Goal: Share content: Share content

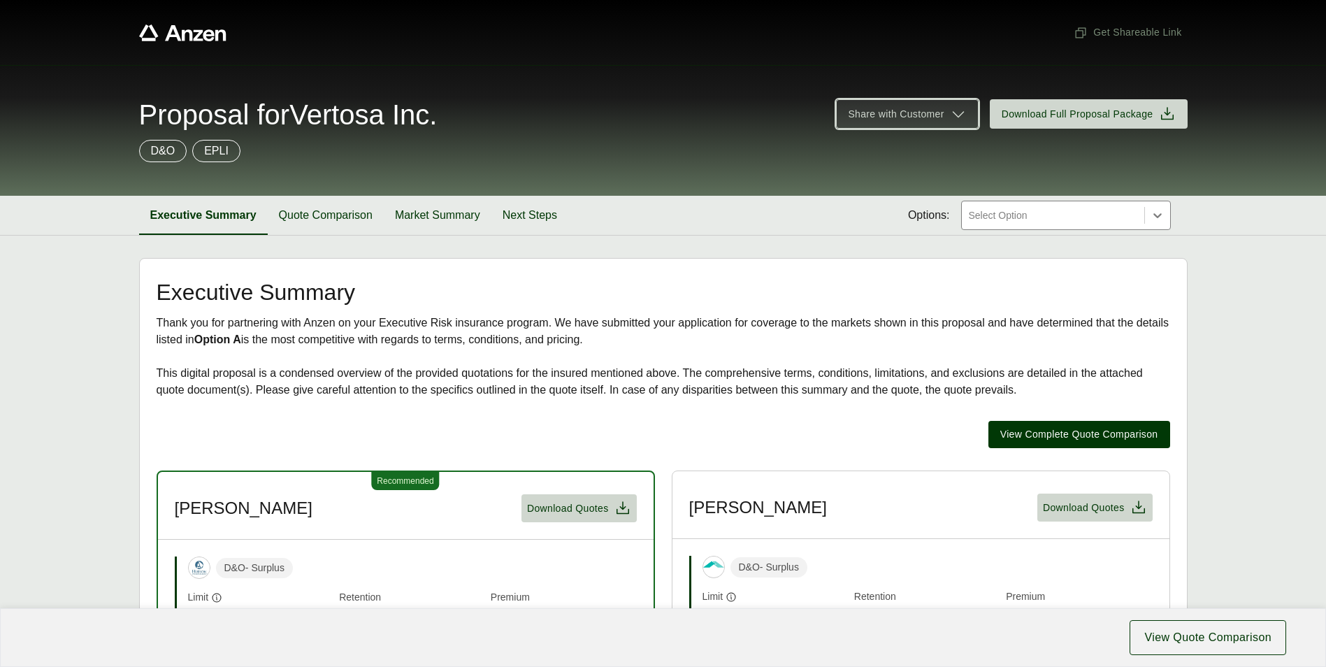
click at [944, 120] on span "Share with Customer" at bounding box center [896, 114] width 96 height 15
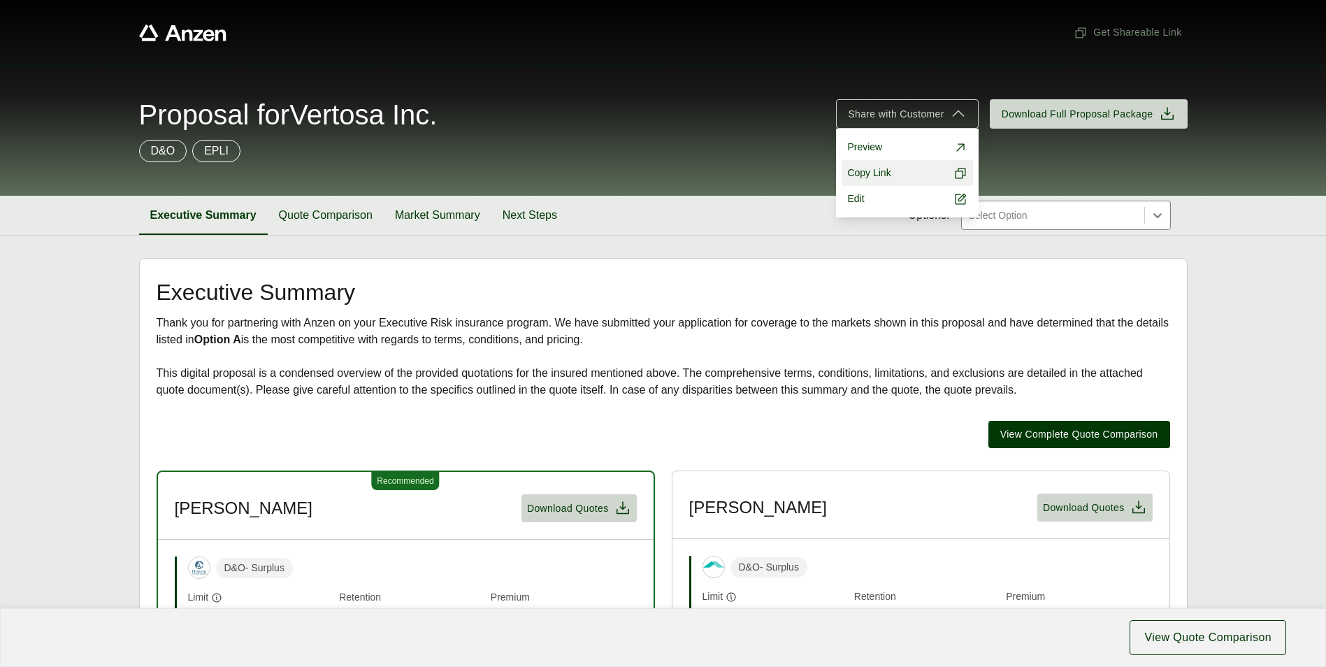
click at [888, 172] on span "Copy Link" at bounding box center [868, 173] width 43 height 15
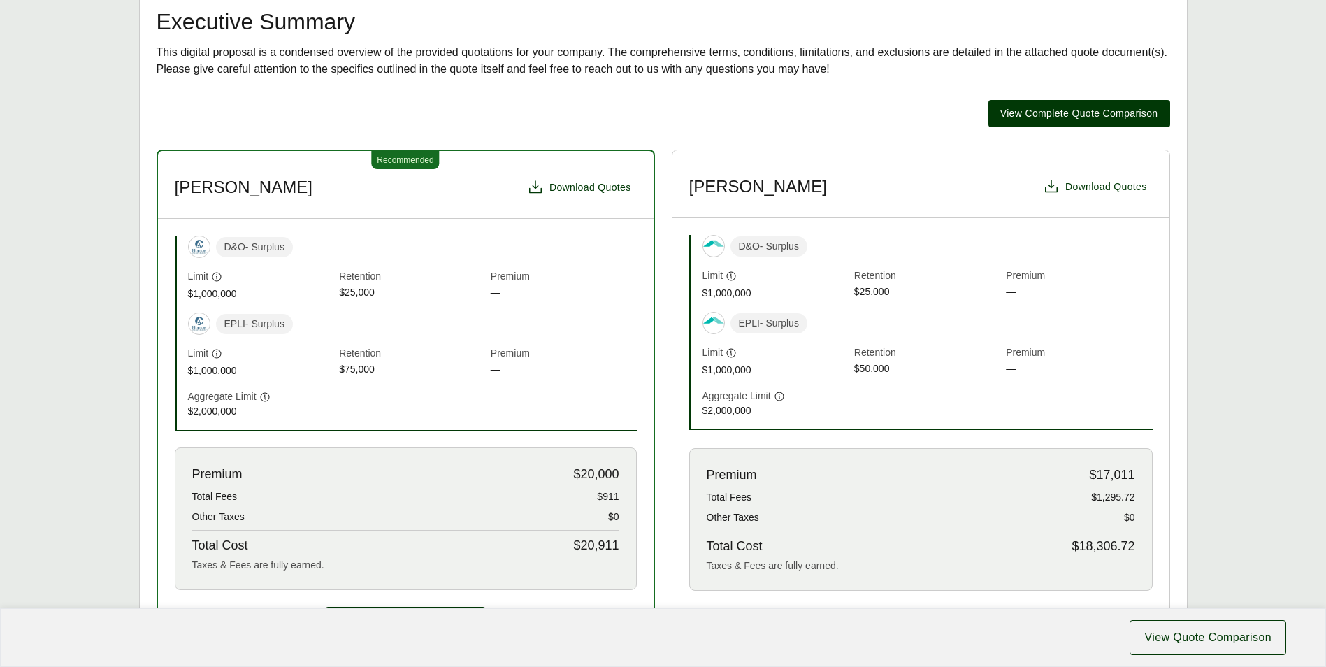
scroll to position [208, 0]
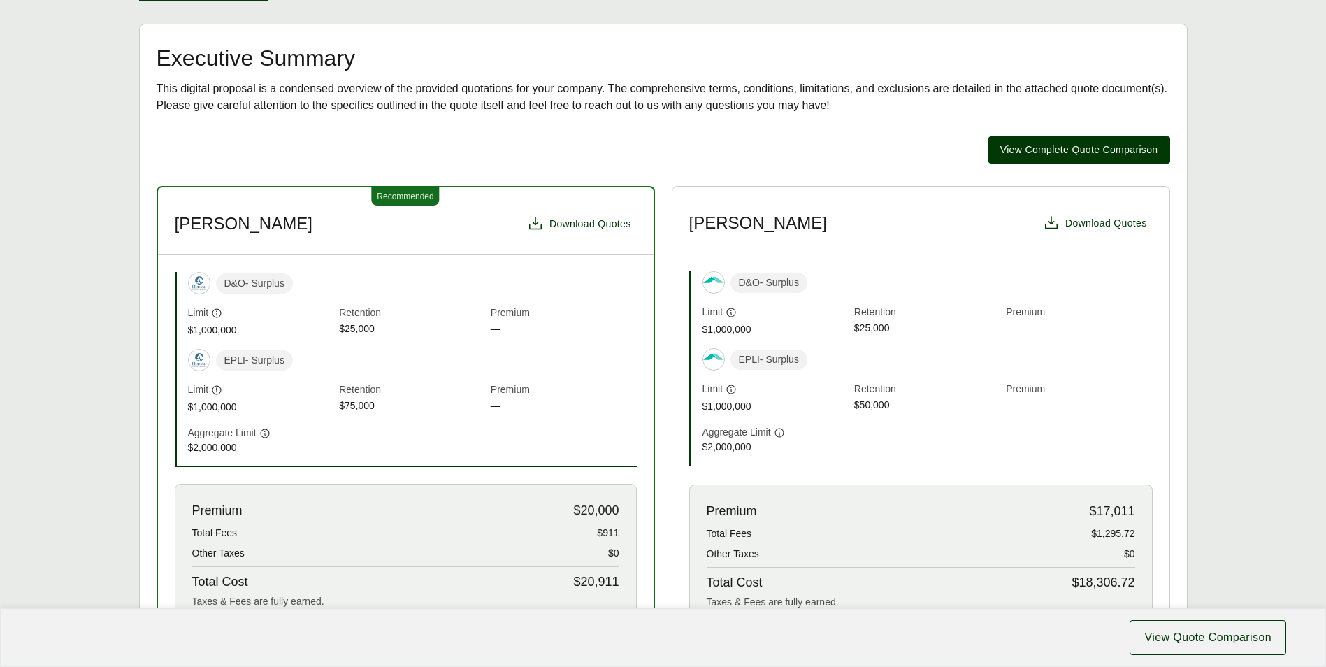
click at [798, 232] on header "[PERSON_NAME] Download Quotes" at bounding box center [920, 221] width 497 height 68
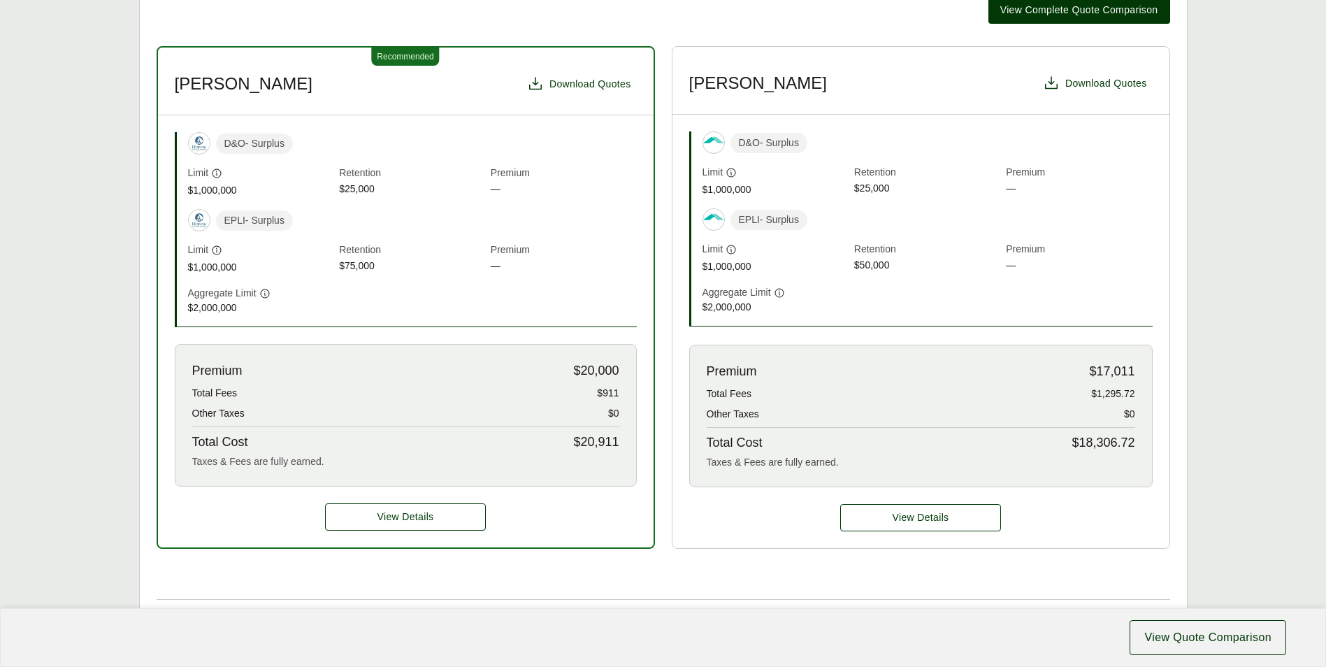
scroll to position [418, 0]
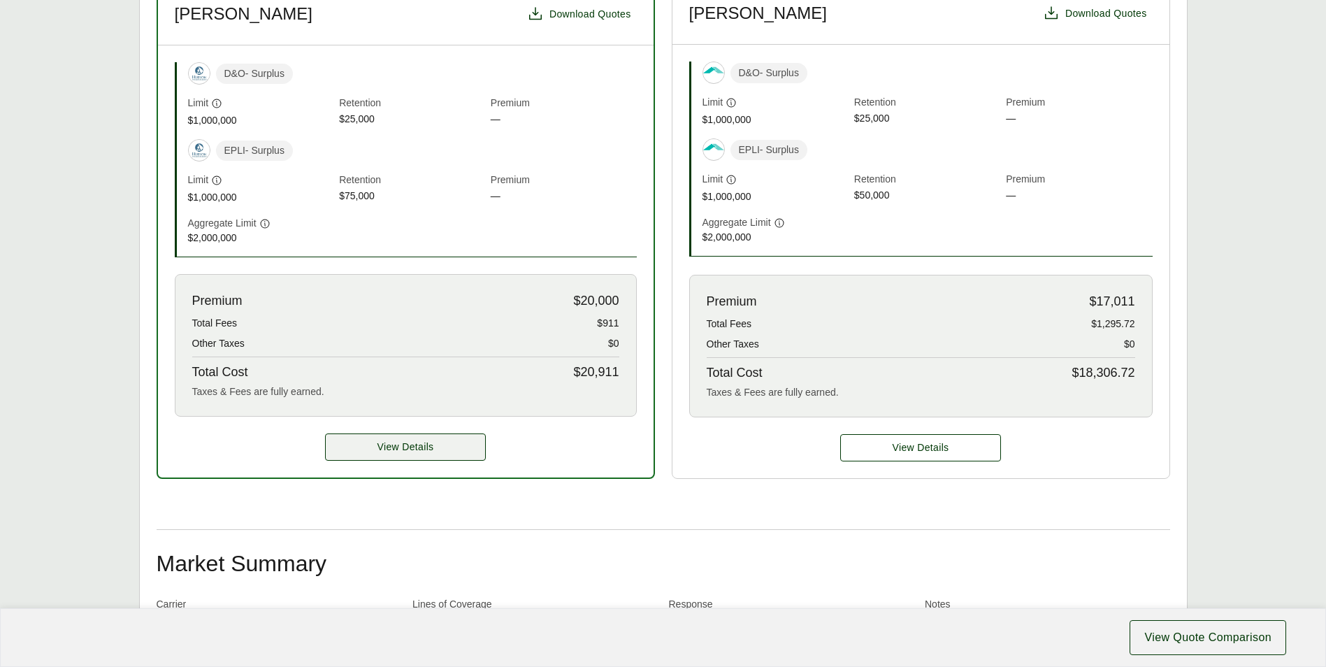
click at [410, 440] on span "View Details" at bounding box center [405, 447] width 57 height 15
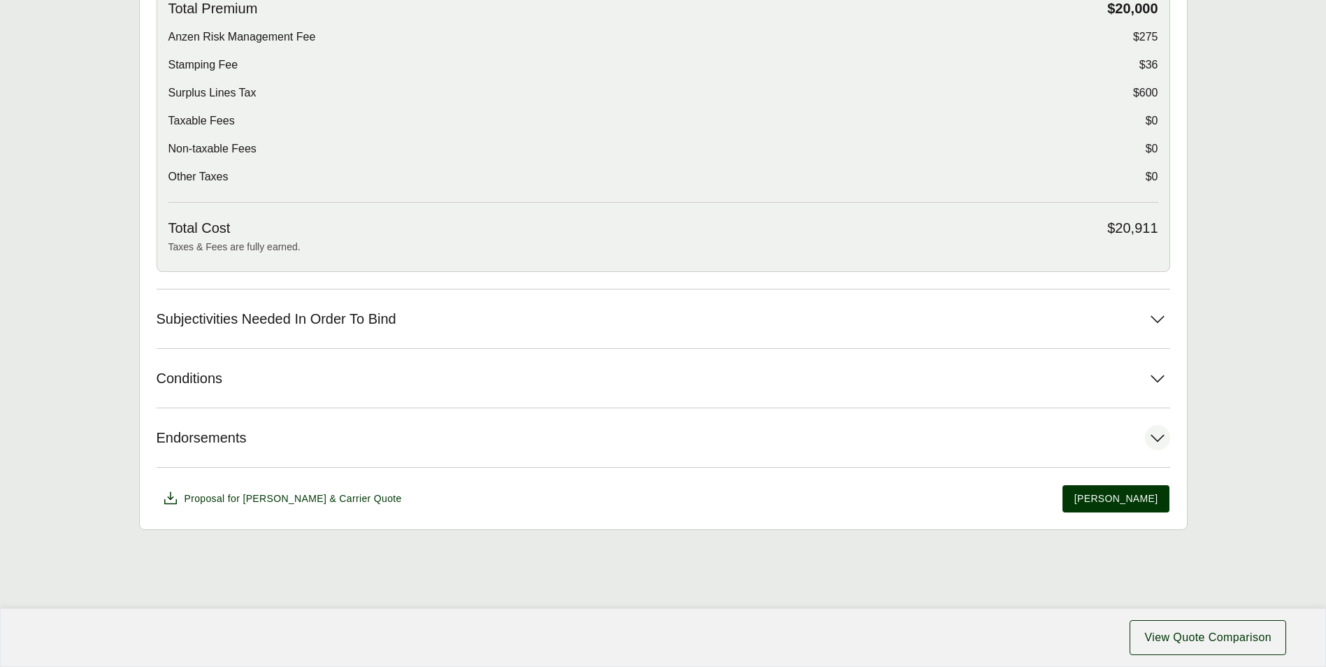
click at [410, 431] on button "Endorsements" at bounding box center [664, 437] width 1014 height 59
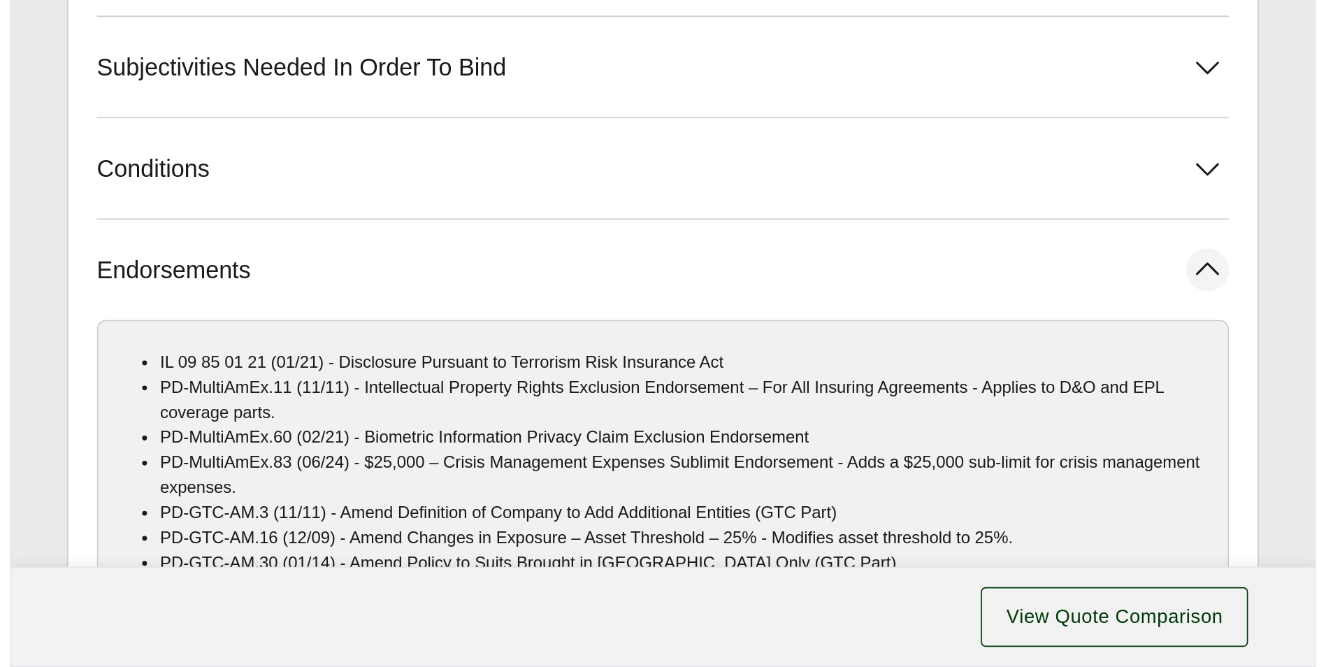
scroll to position [792, 0]
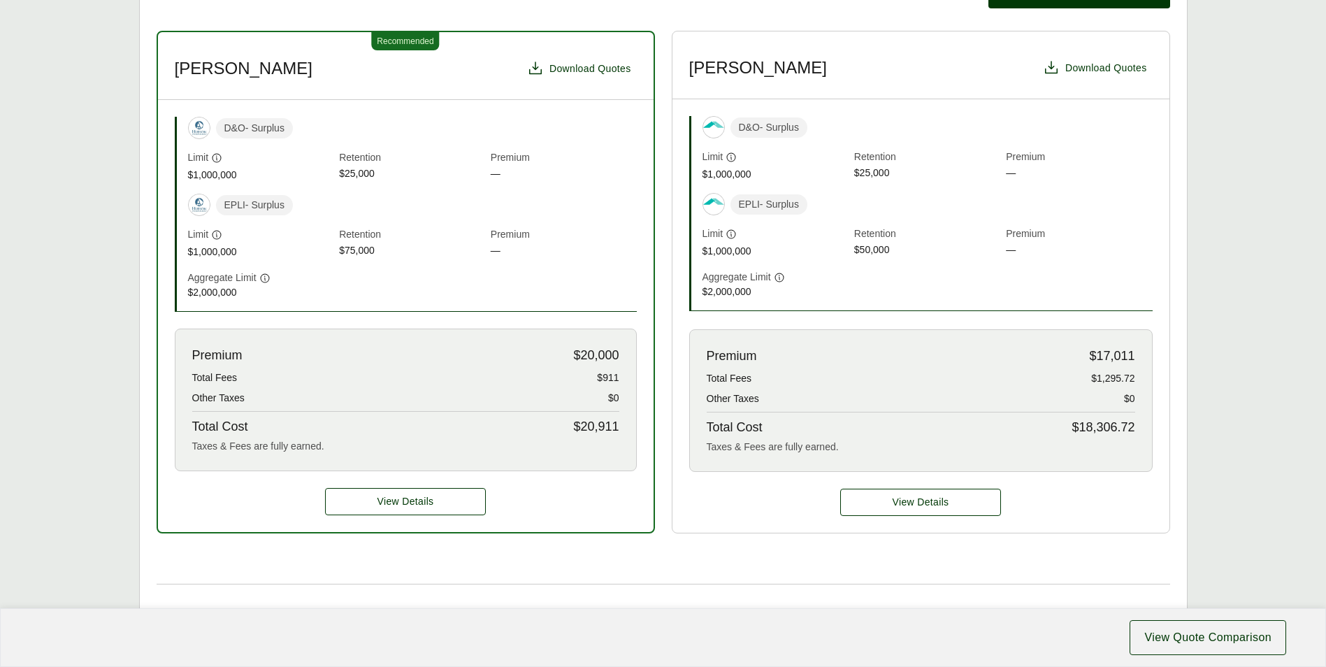
scroll to position [418, 0]
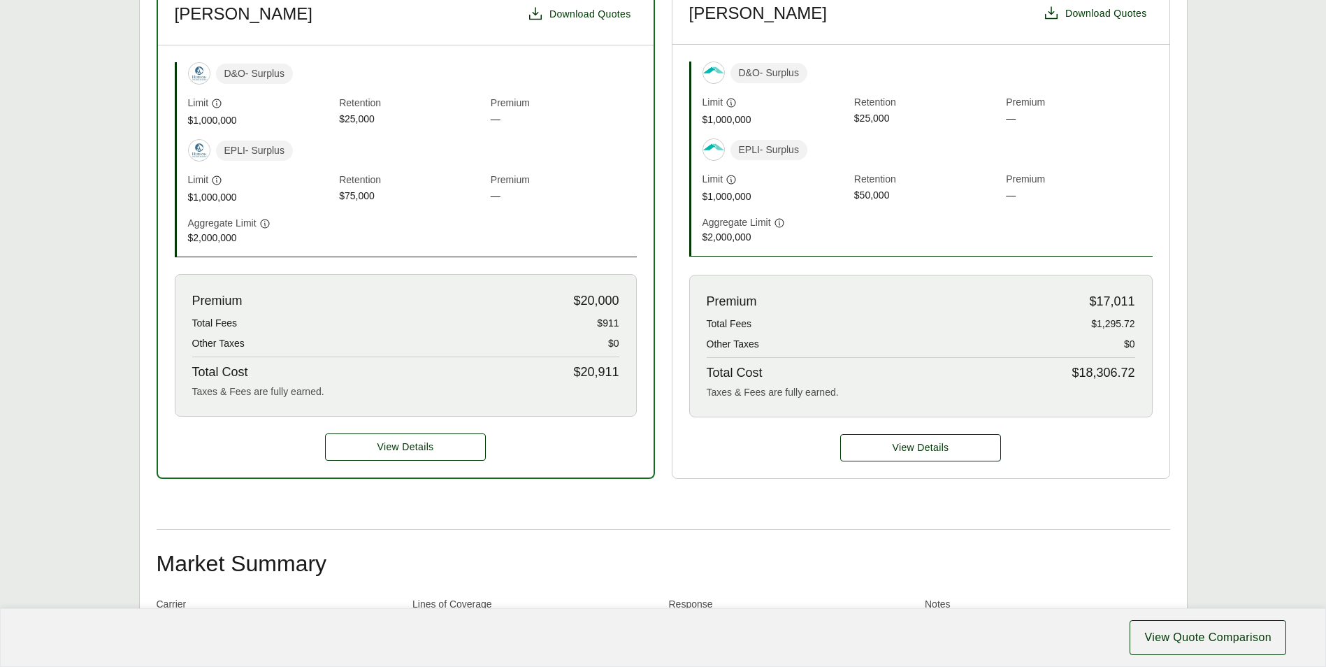
click at [951, 463] on div "View Details" at bounding box center [920, 447] width 497 height 61
click at [948, 456] on button "View Details" at bounding box center [920, 447] width 161 height 27
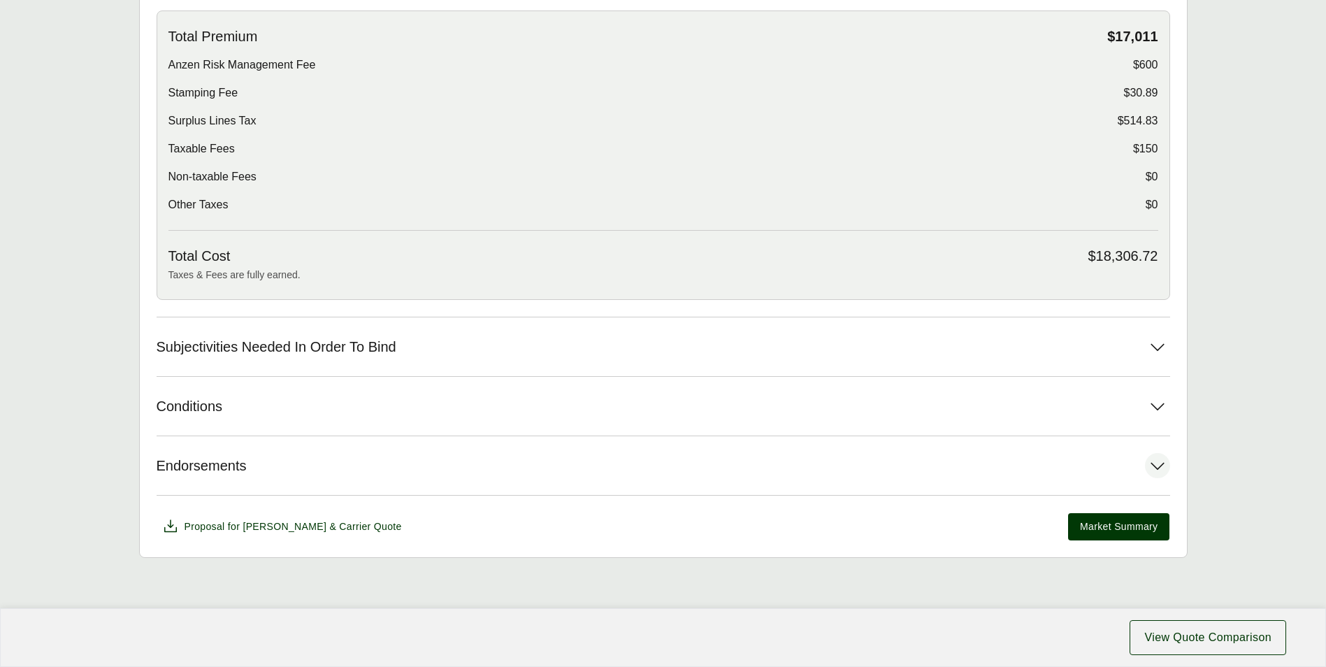
scroll to position [489, 0]
click at [440, 442] on button "Endorsements" at bounding box center [664, 464] width 1014 height 59
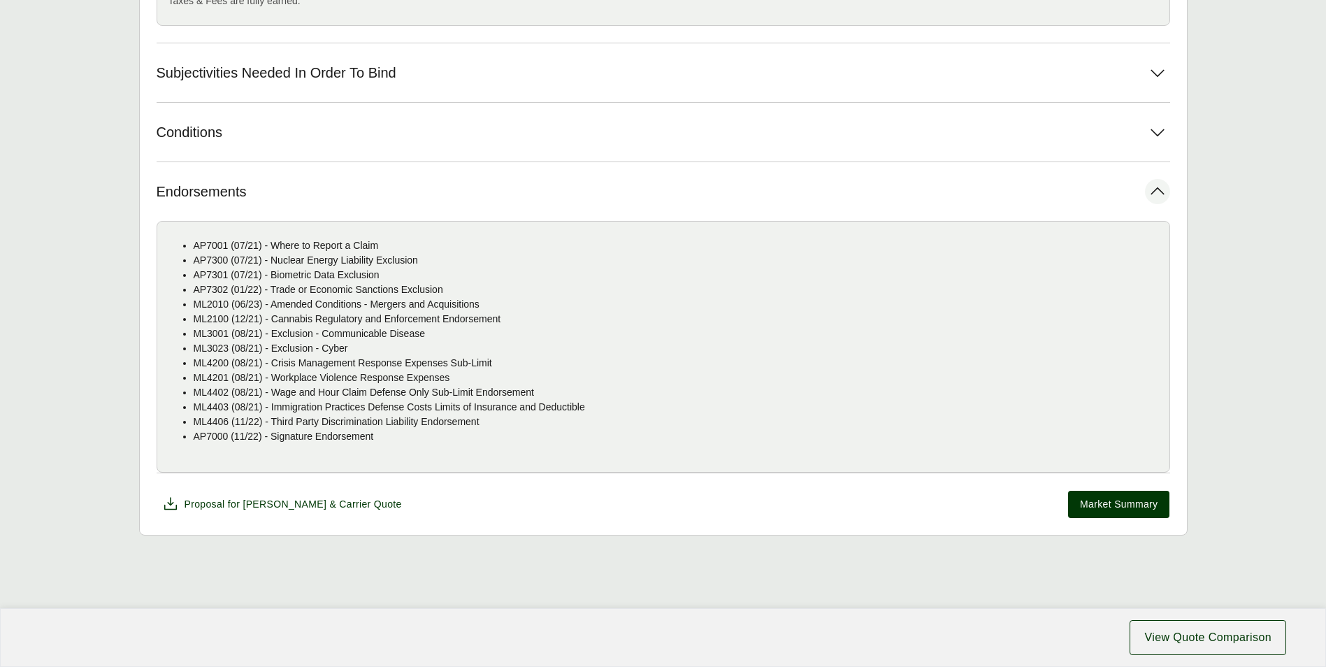
scroll to position [764, 0]
click at [219, 387] on p "ML4402 (08/21) - Wage and Hour Claim Defense Only Sub-Limit Endorsement" at bounding box center [676, 391] width 965 height 15
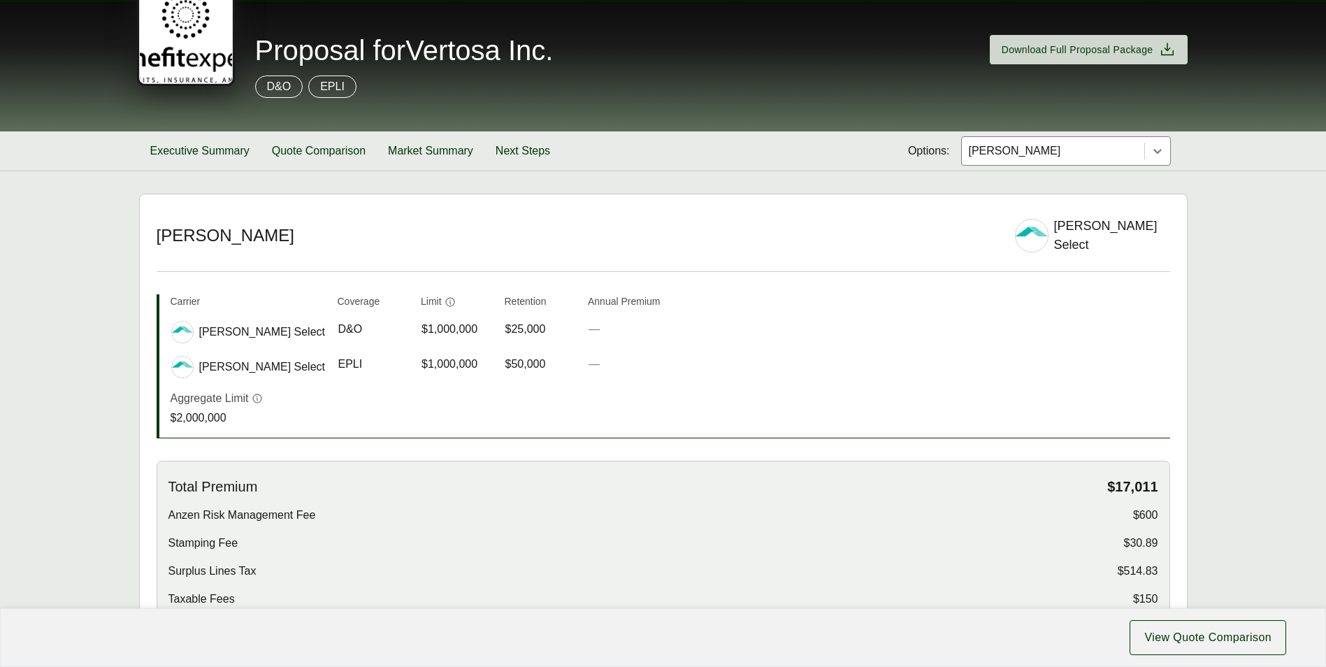
scroll to position [0, 0]
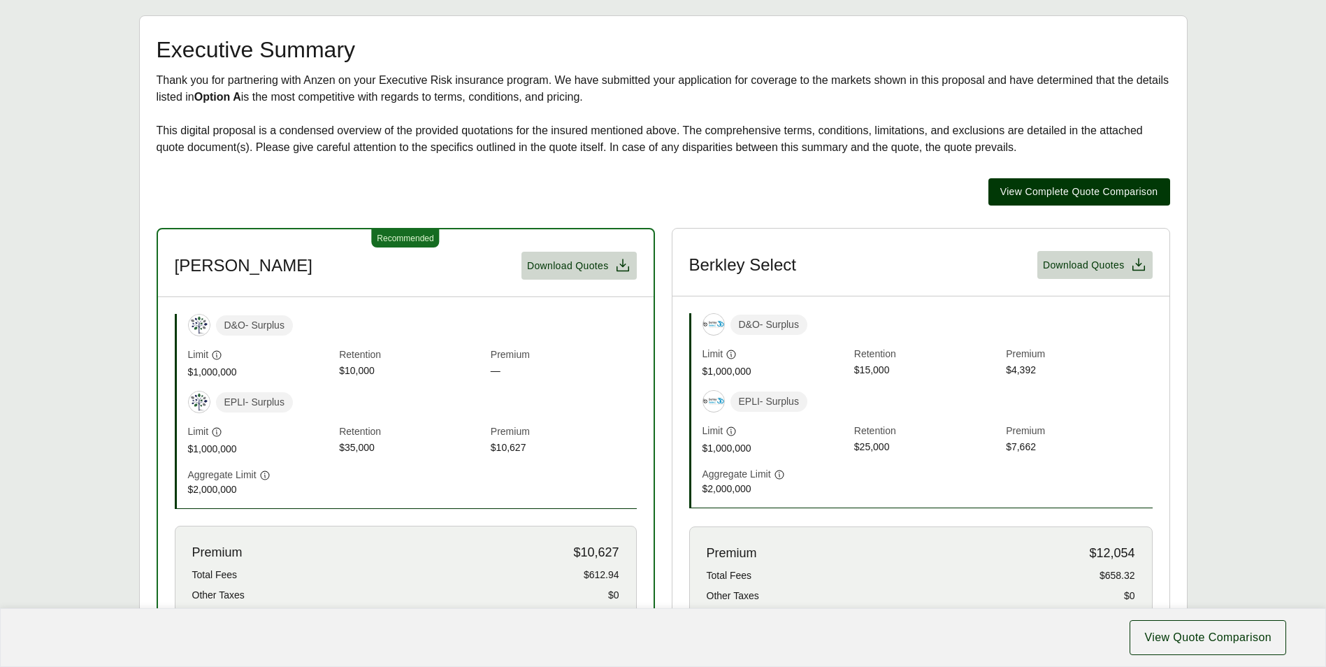
scroll to position [48, 0]
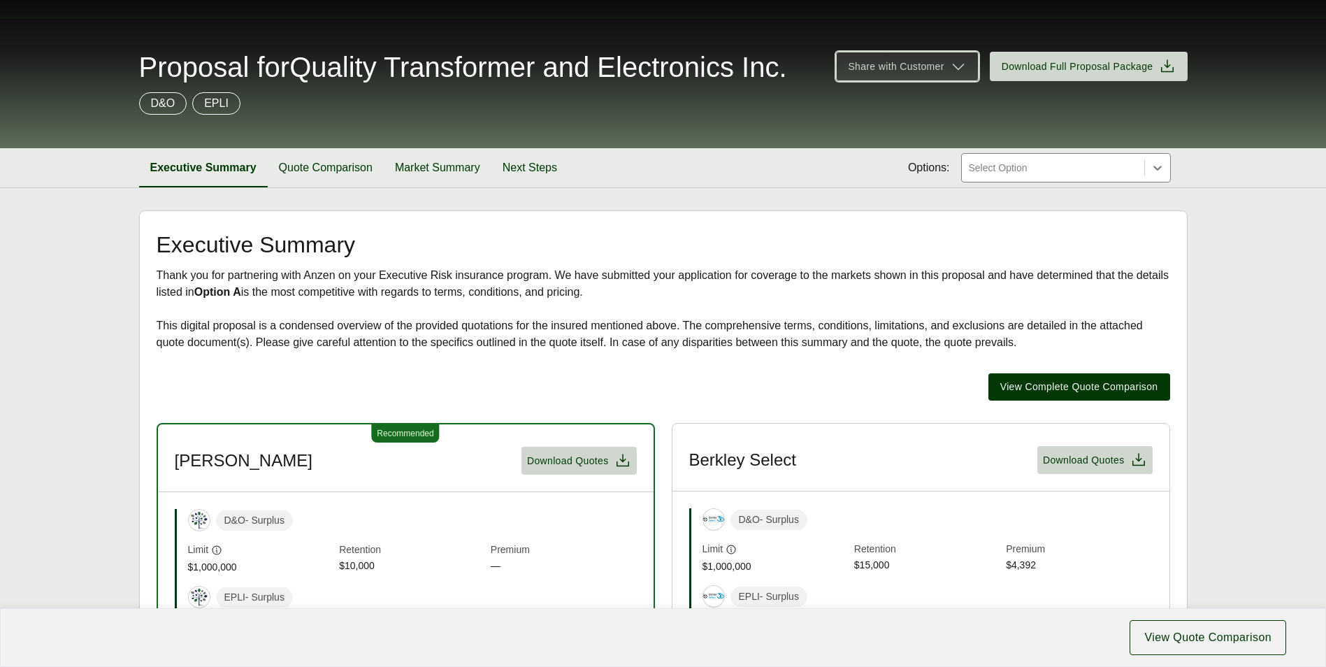
click at [949, 72] on span "Share with Customer" at bounding box center [907, 66] width 118 height 17
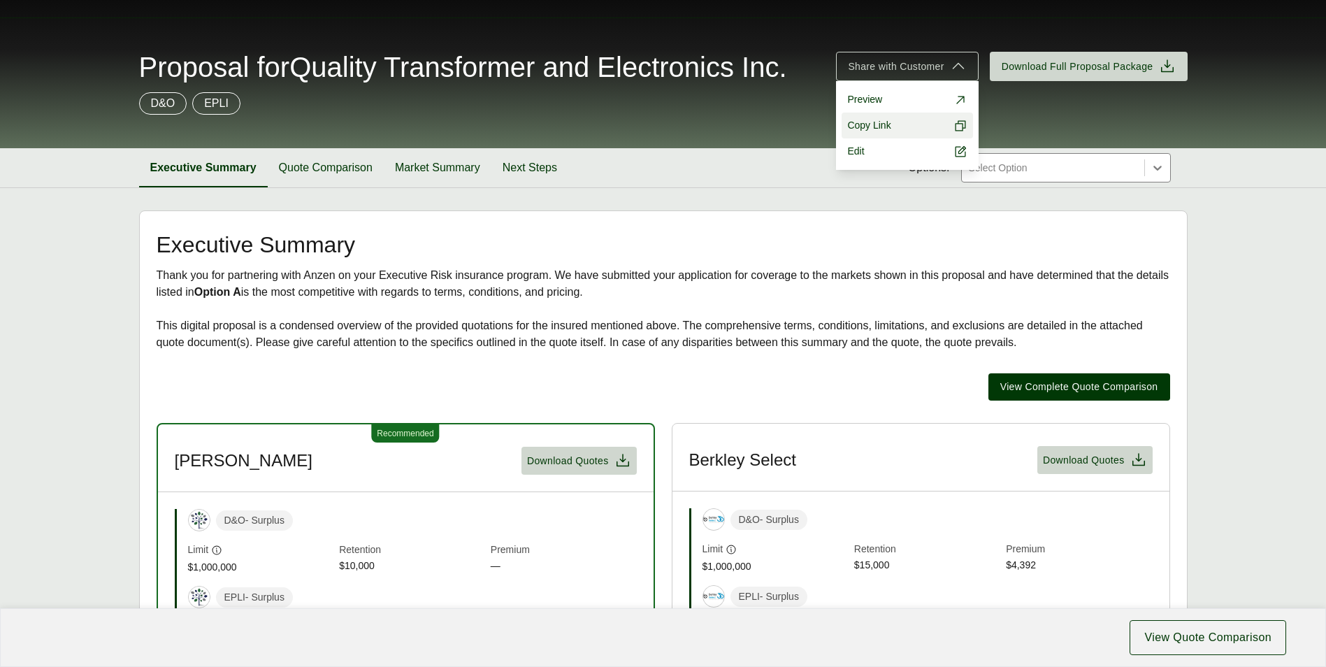
click at [884, 127] on span "Copy Link" at bounding box center [868, 125] width 43 height 15
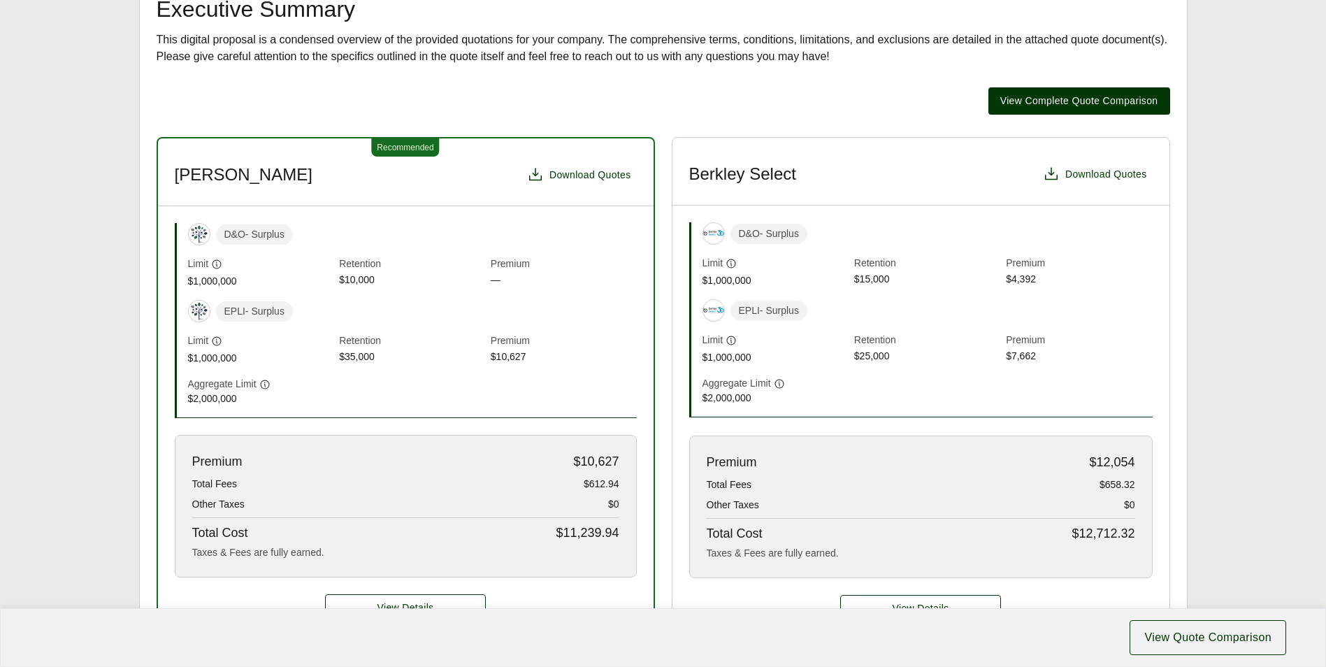
scroll to position [229, 0]
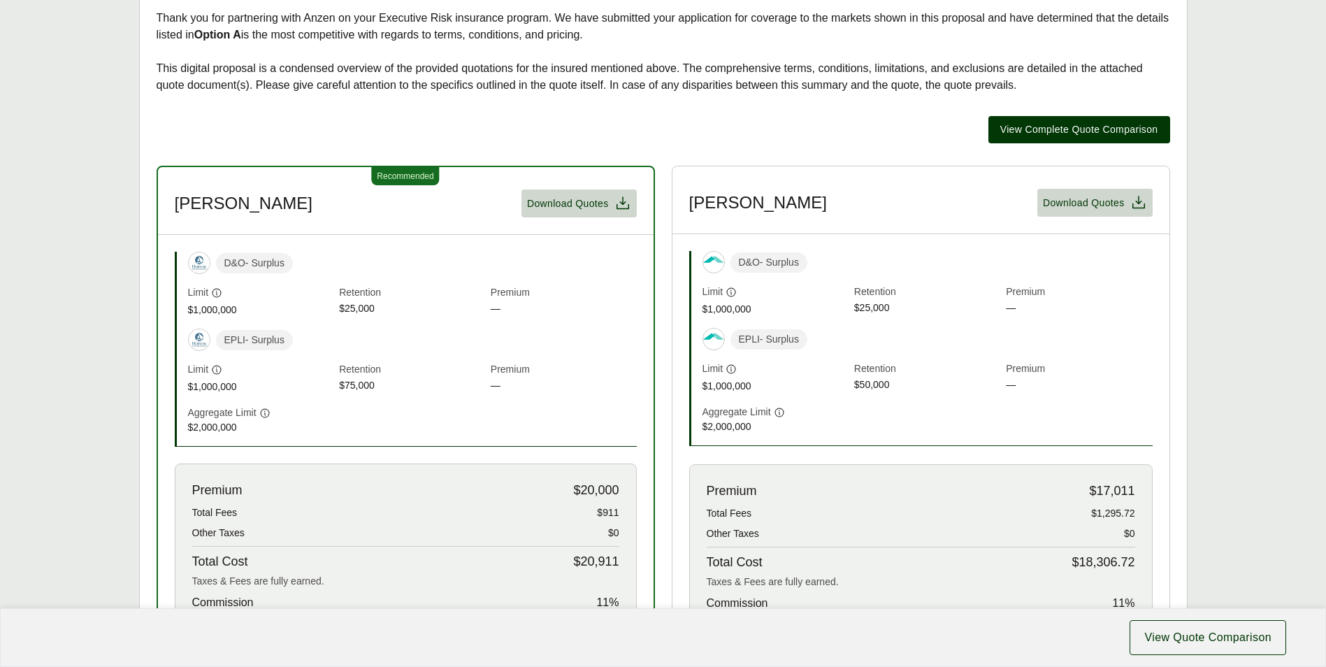
scroll to position [419, 0]
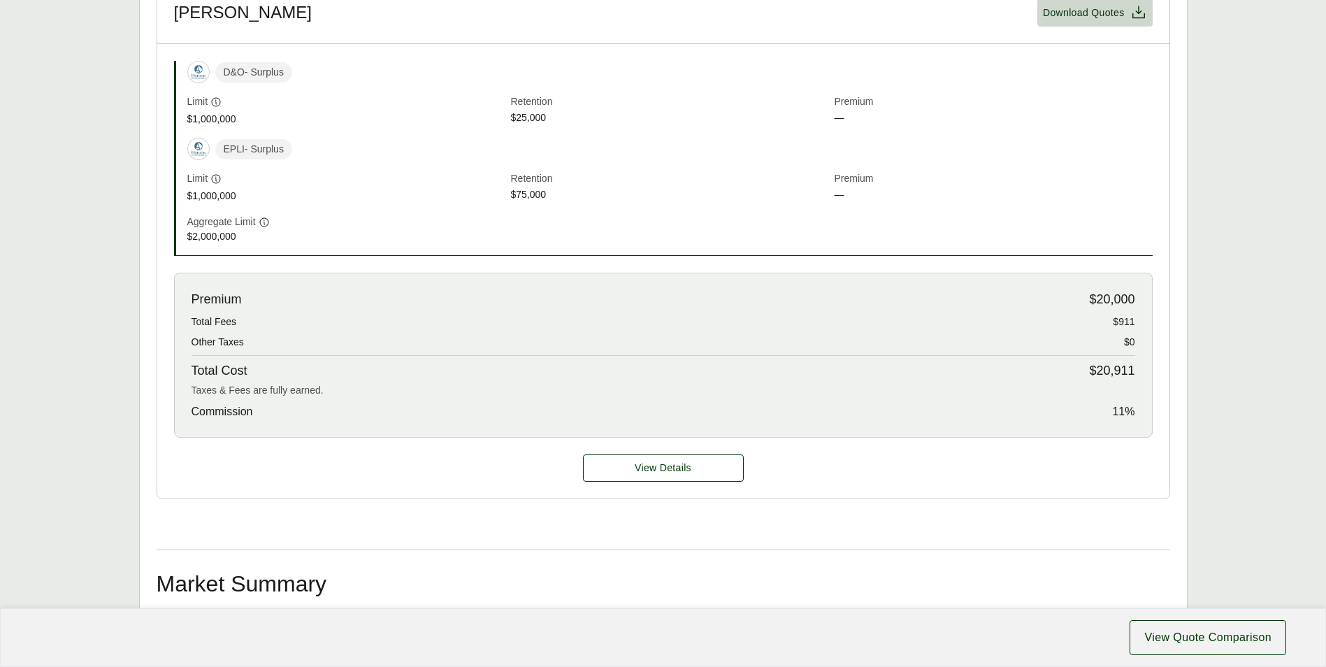
scroll to position [489, 0]
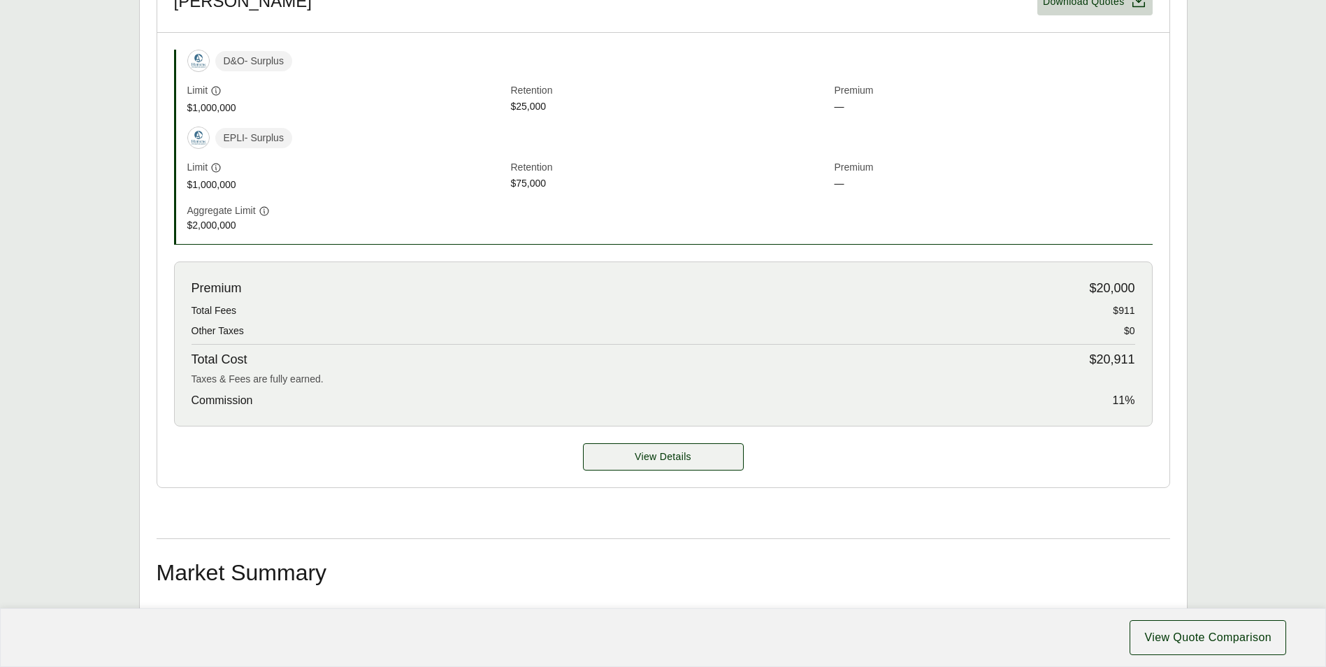
click at [682, 455] on span "View Details" at bounding box center [663, 456] width 57 height 15
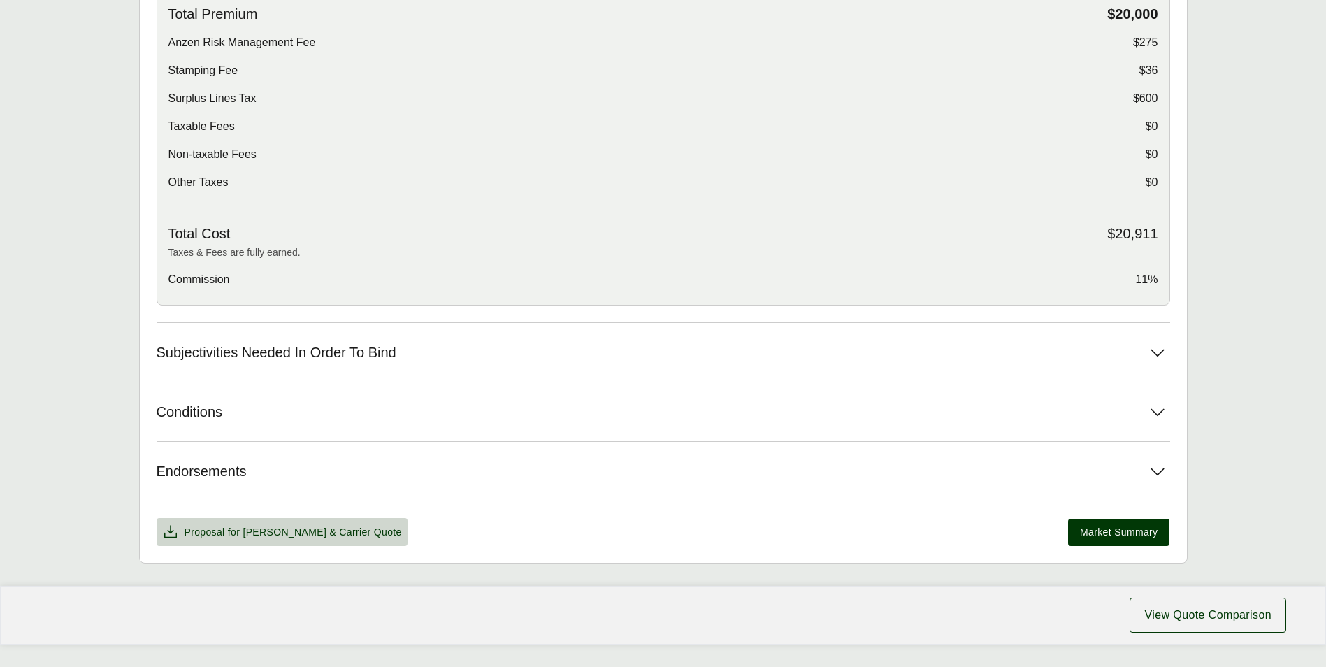
scroll to position [566, 0]
